Goal: Check status: Check status

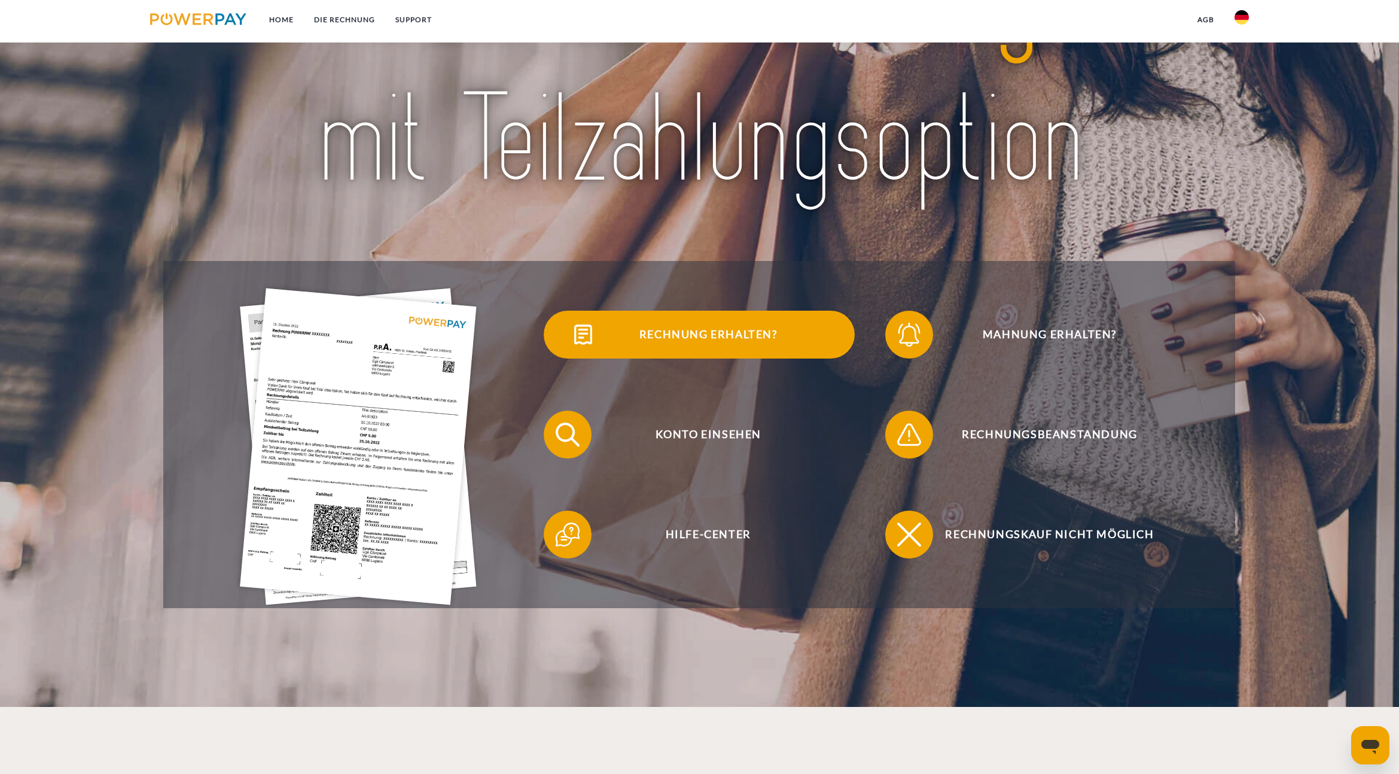
scroll to position [166, 0]
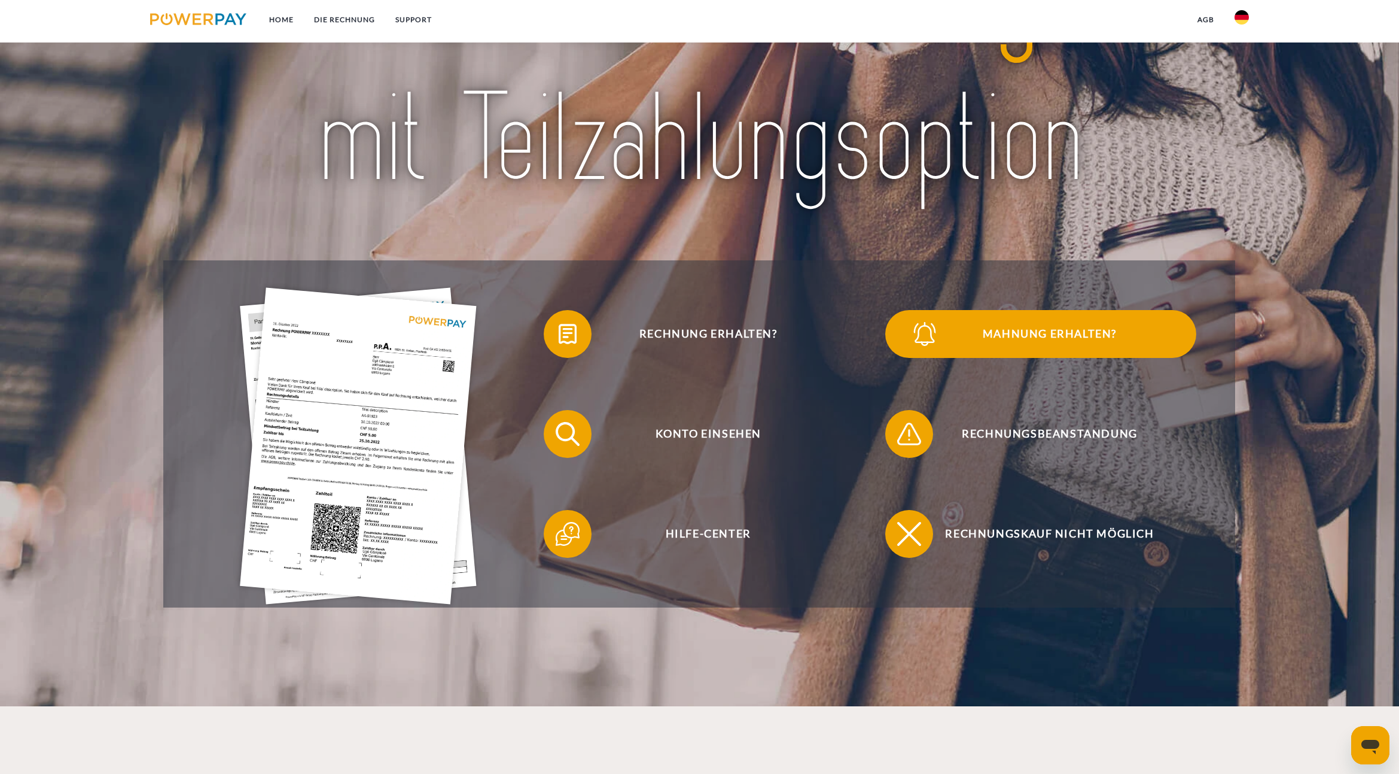
click at [1008, 338] on span "Mahnung erhalten?" at bounding box center [1049, 334] width 293 height 48
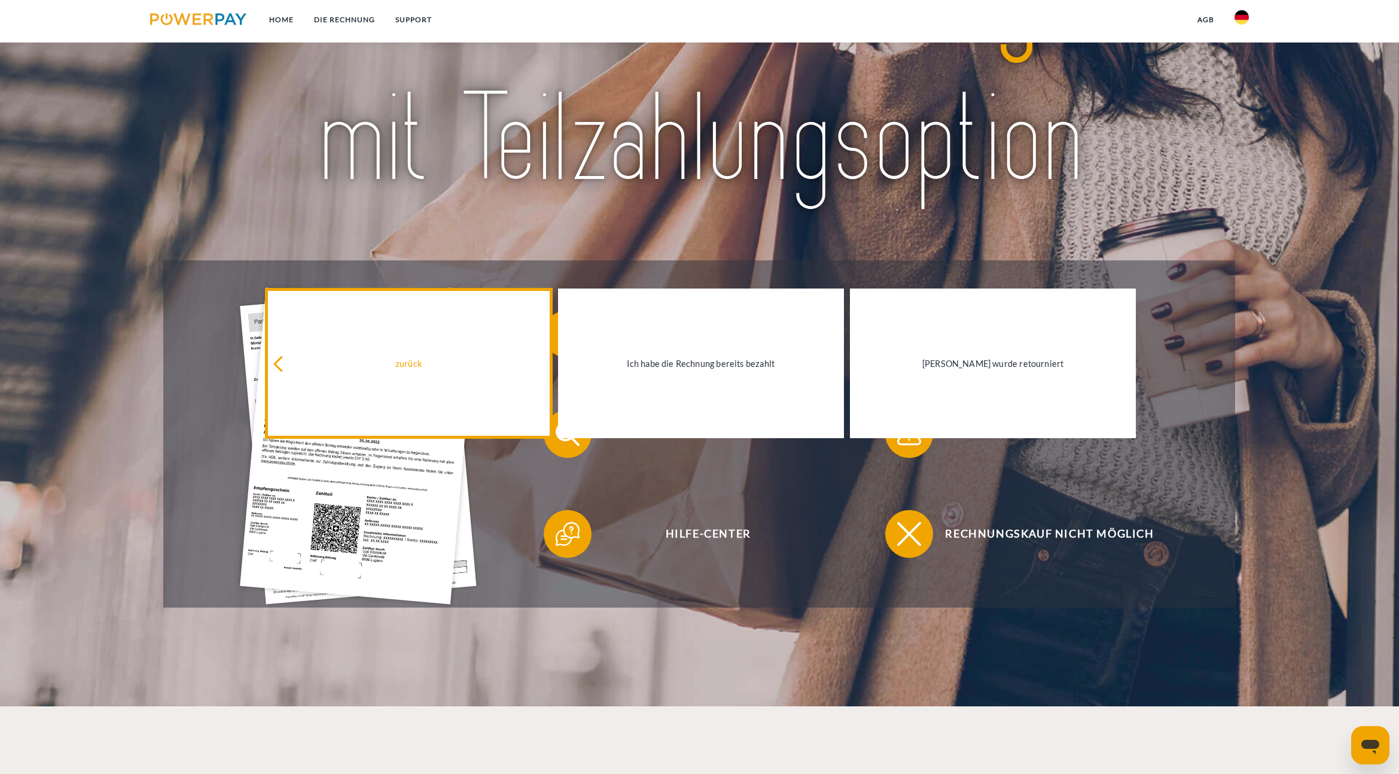
click at [280, 367] on icon at bounding box center [281, 364] width 16 height 16
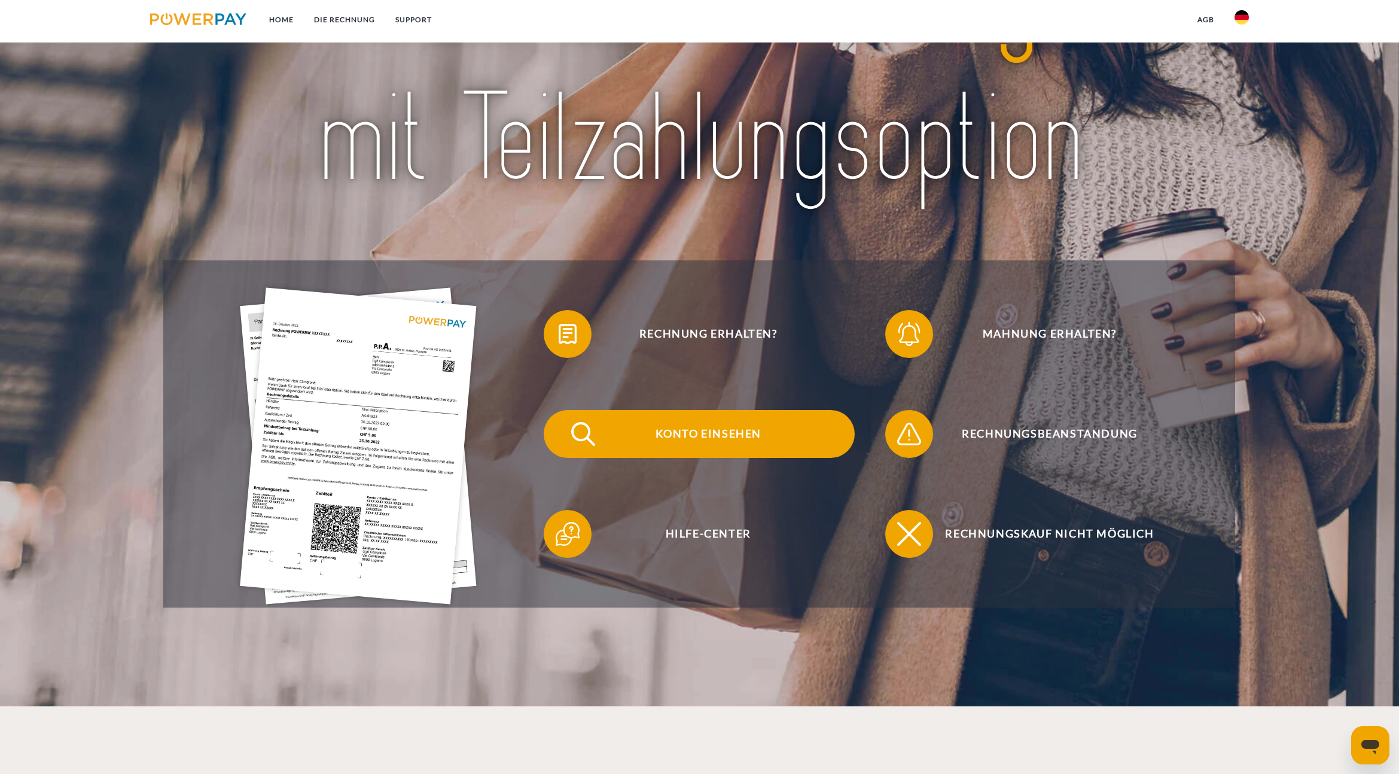
click at [704, 434] on span "Konto einsehen" at bounding box center [708, 434] width 293 height 48
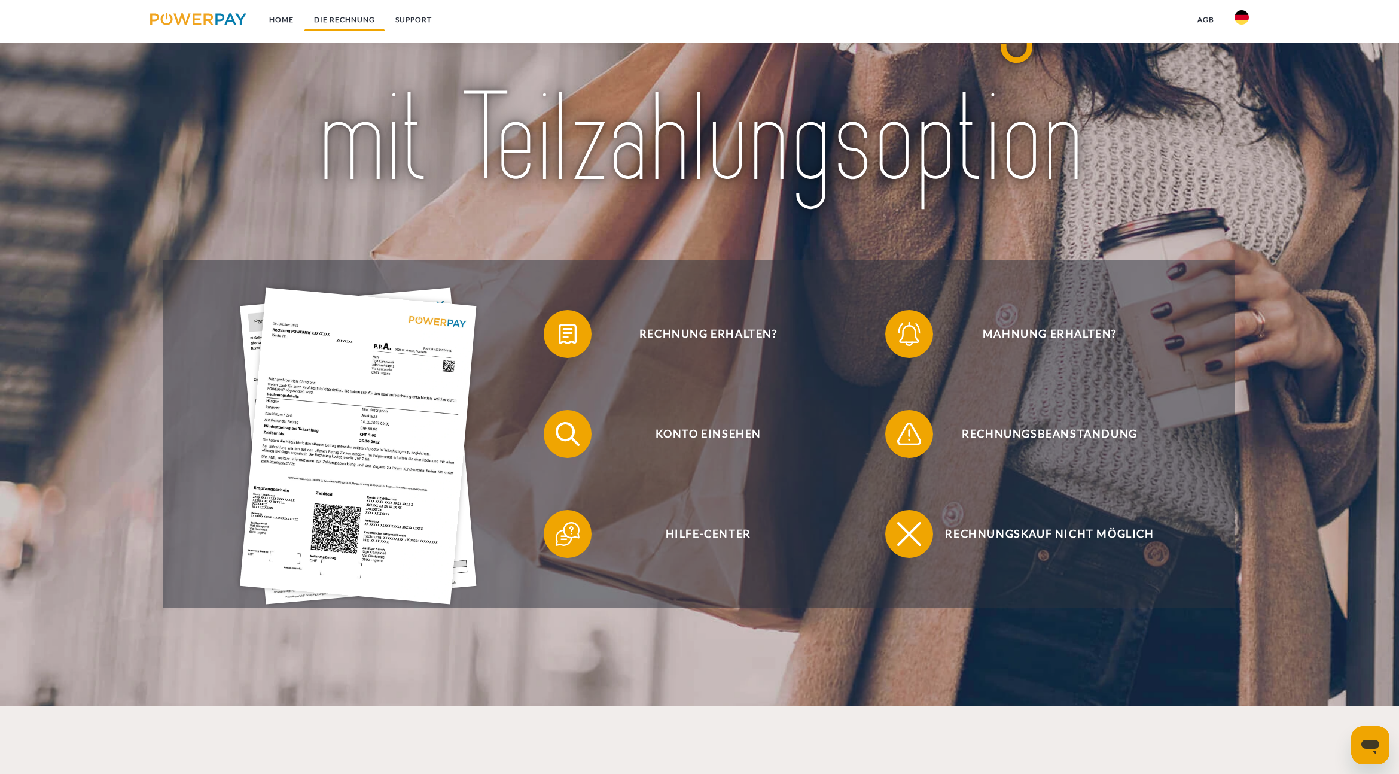
click at [340, 19] on link "DIE RECHNUNG" at bounding box center [344, 20] width 81 height 22
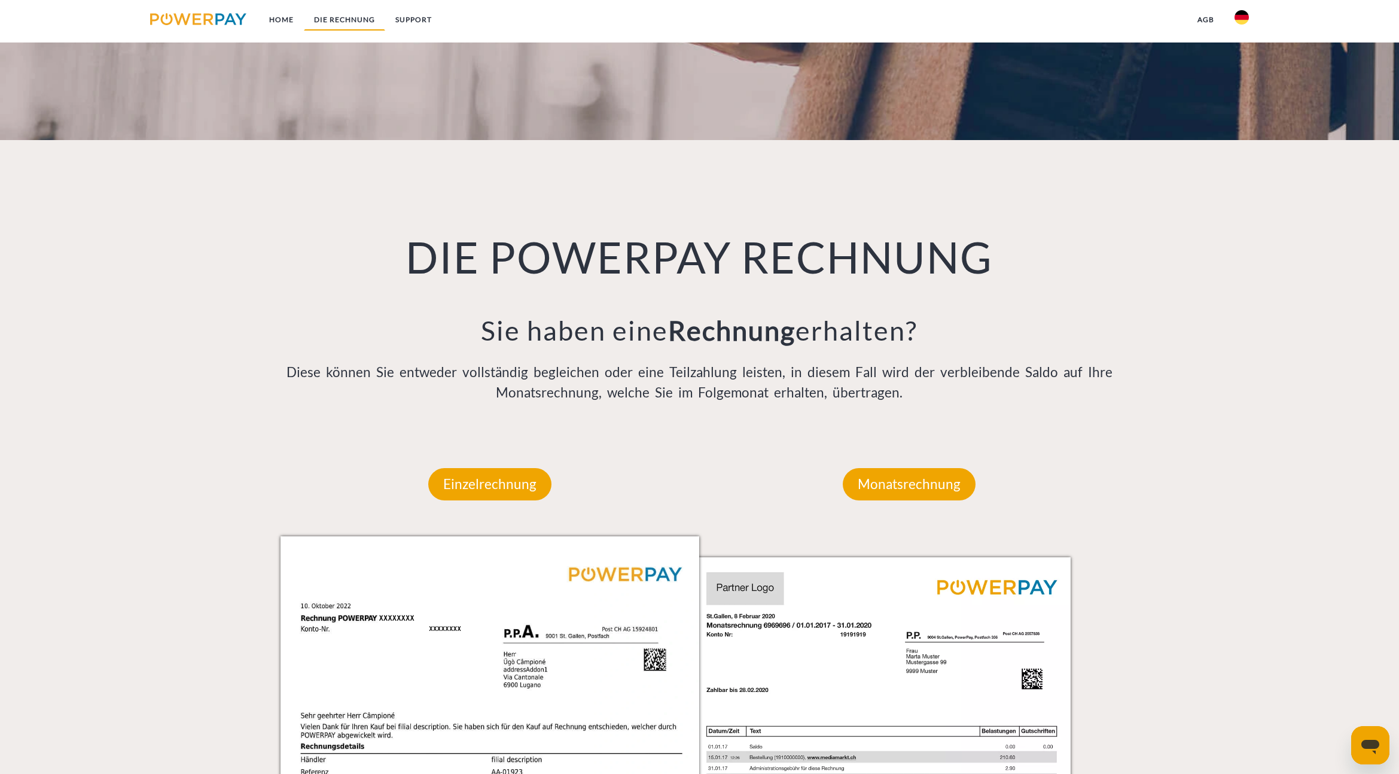
scroll to position [871, 0]
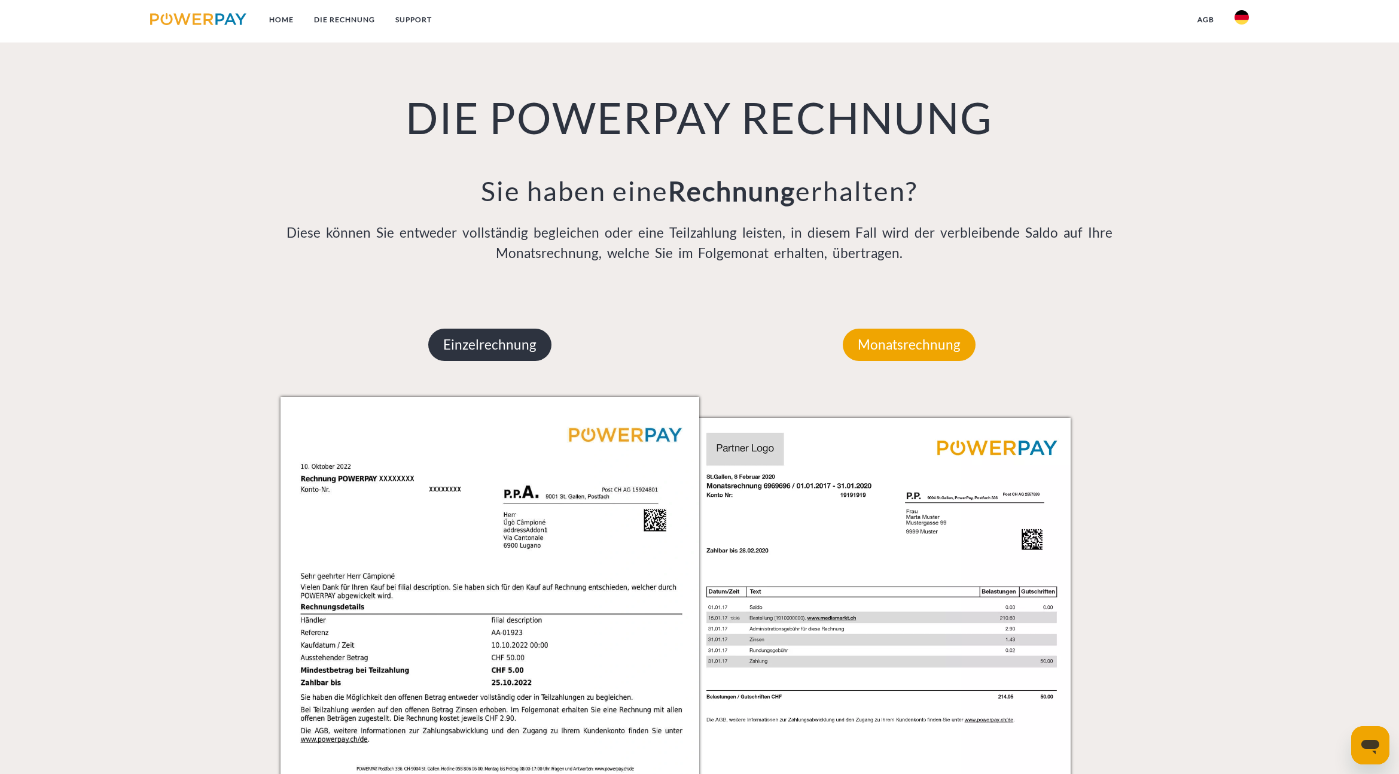
click at [468, 340] on p "Einzelrechnung" at bounding box center [489, 344] width 123 height 32
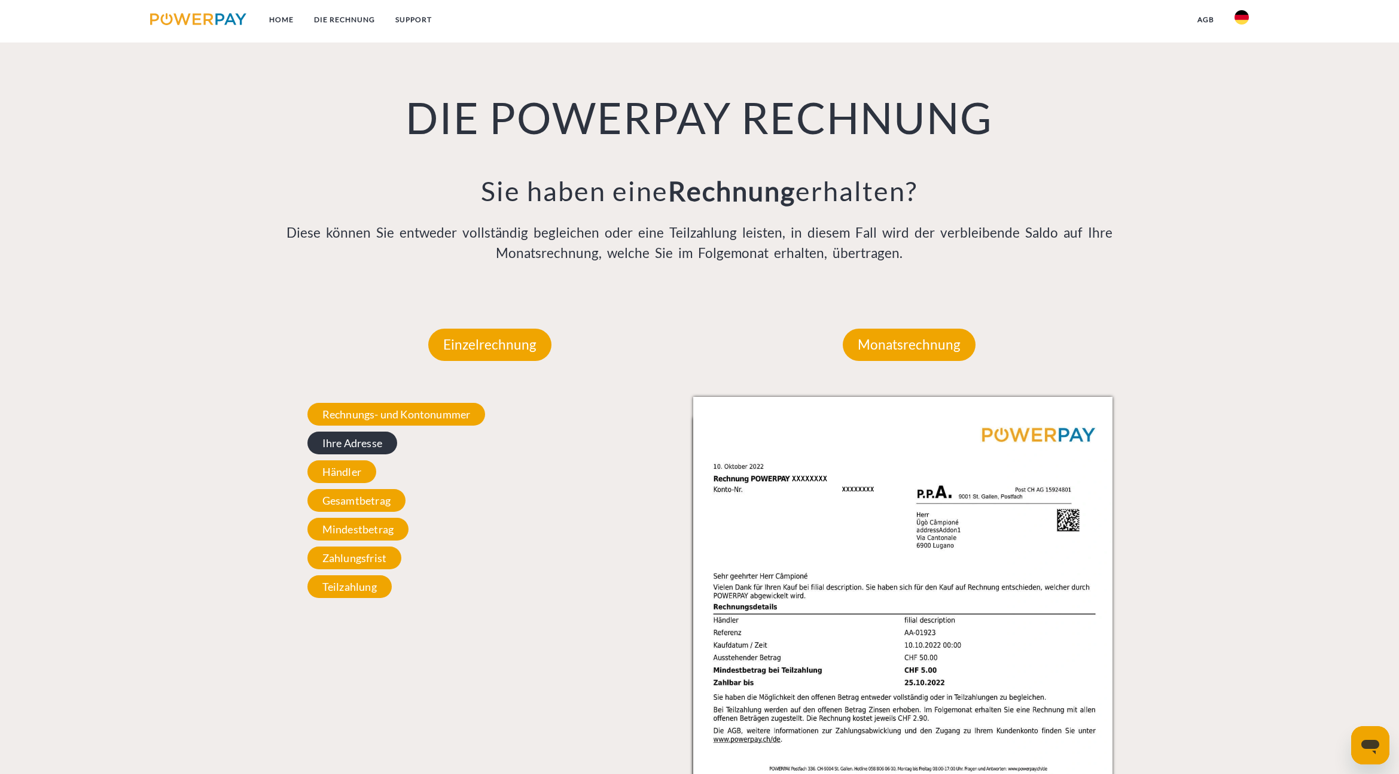
click at [330, 440] on span "Ihre Adresse" at bounding box center [352, 442] width 90 height 23
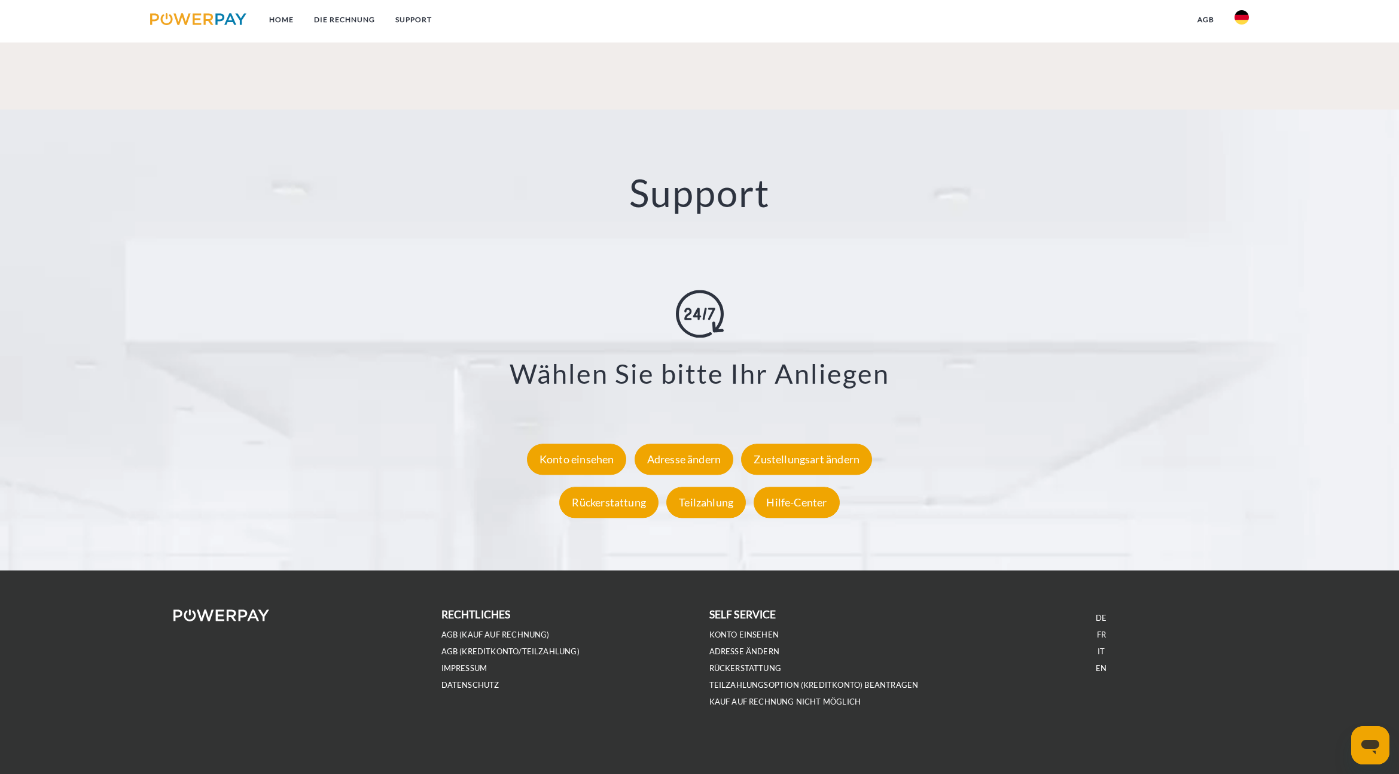
scroll to position [2079, 0]
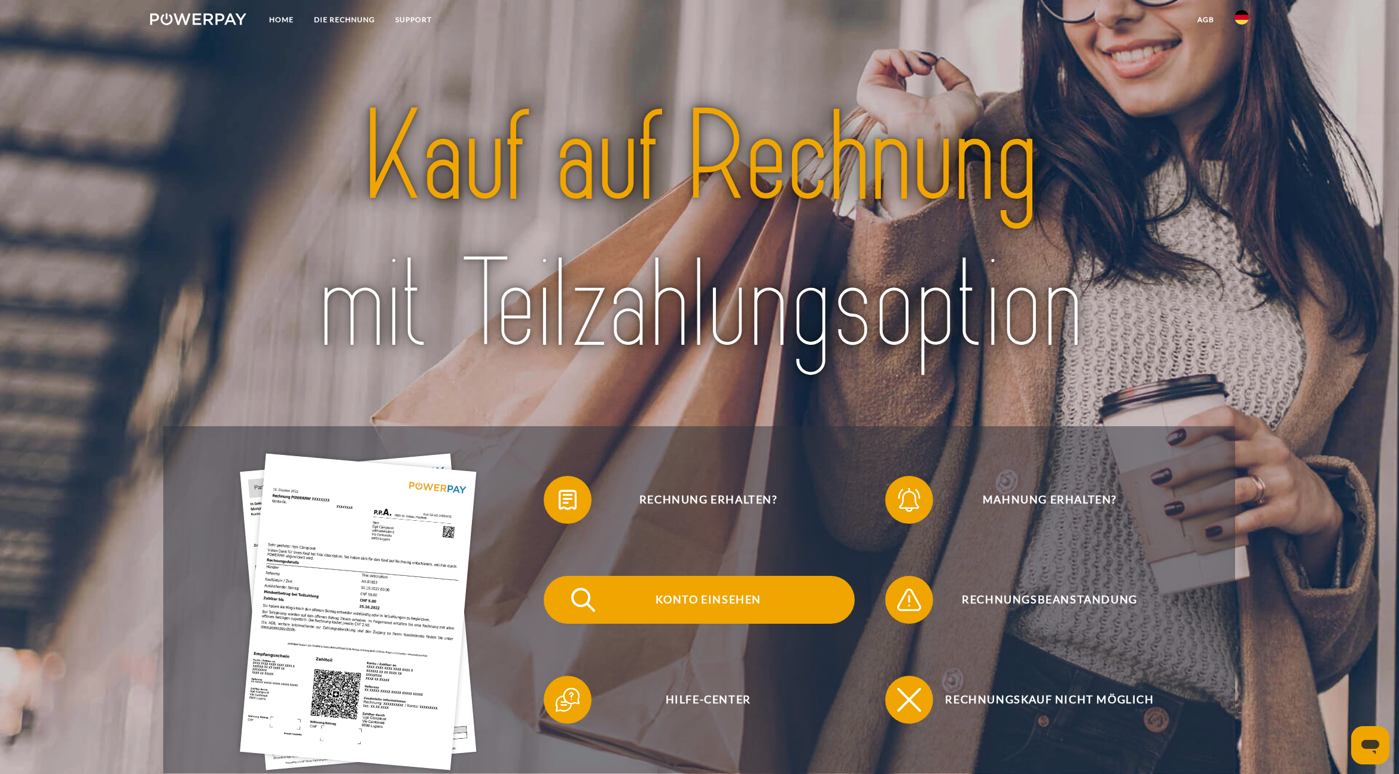
click at [720, 598] on span "Konto einsehen" at bounding box center [708, 599] width 293 height 48
